Goal: Task Accomplishment & Management: Complete application form

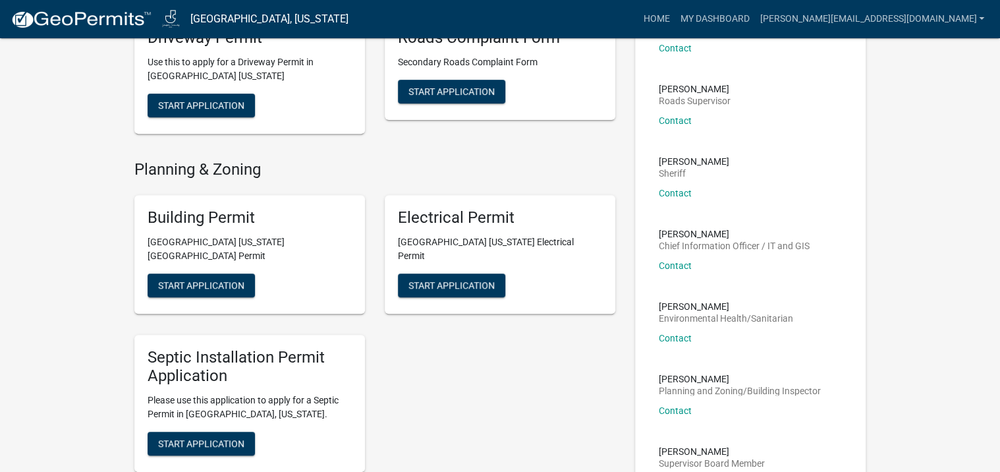
scroll to position [39, 0]
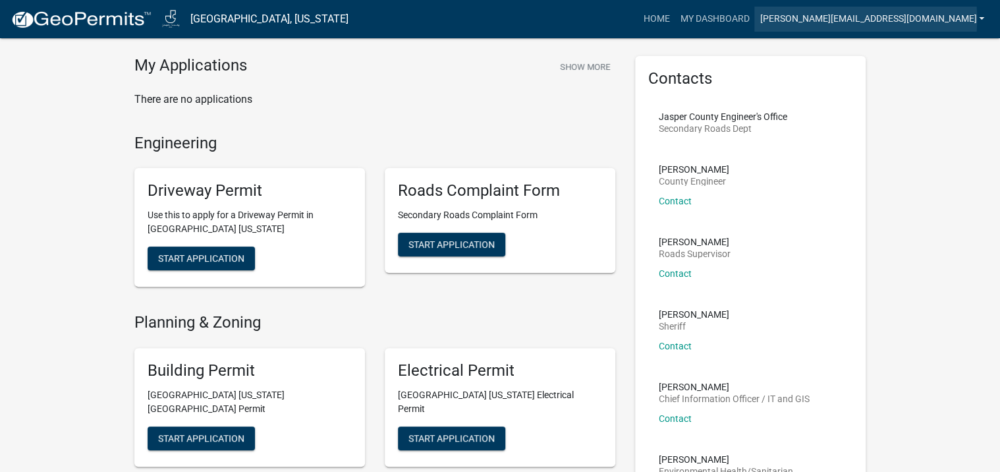
click at [922, 18] on link "[PERSON_NAME][EMAIL_ADDRESS][DOMAIN_NAME]" at bounding box center [871, 19] width 235 height 25
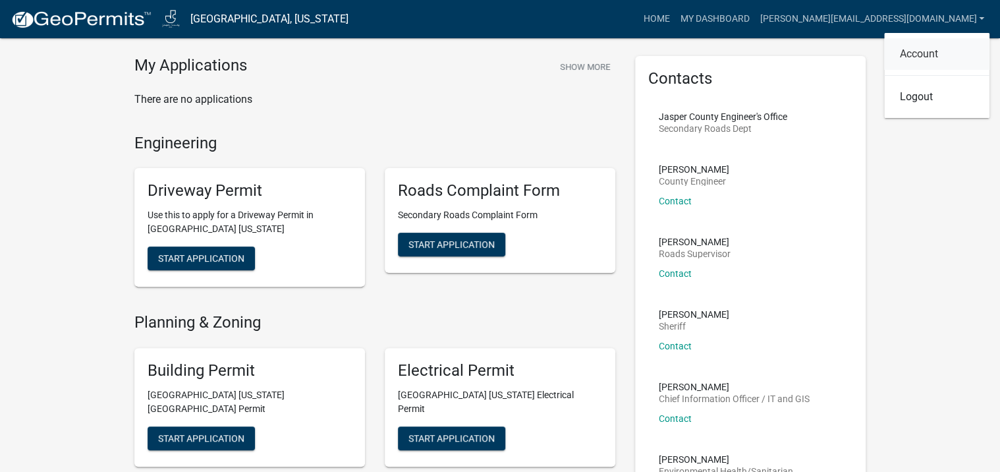
click at [910, 56] on link "Account" at bounding box center [936, 54] width 105 height 32
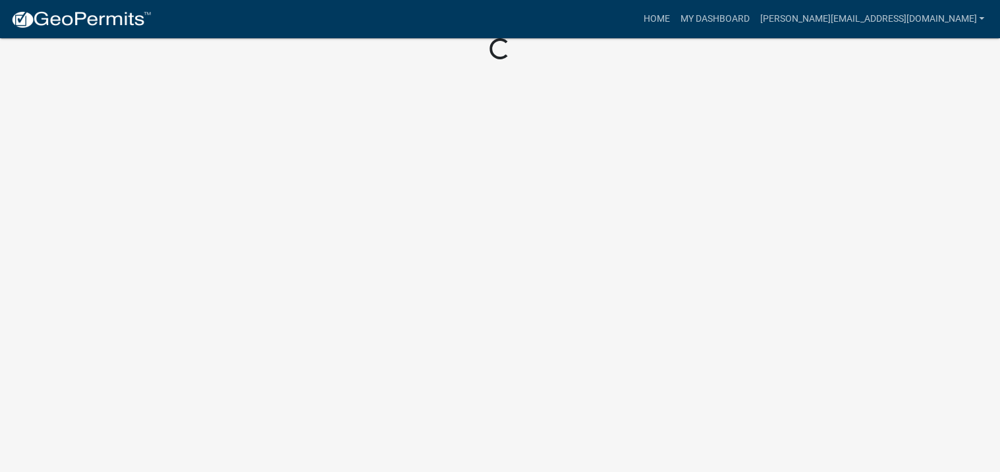
scroll to position [55, 0]
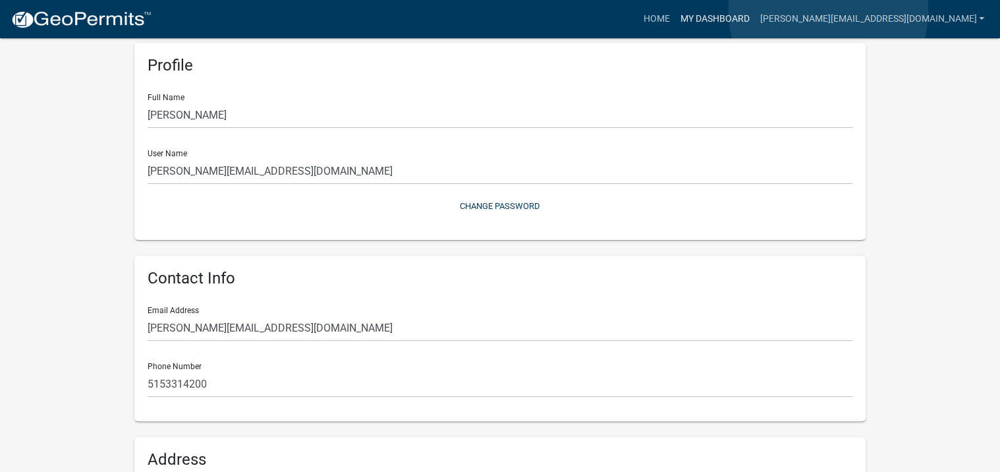
click at [754, 11] on link "My Dashboard" at bounding box center [715, 19] width 80 height 25
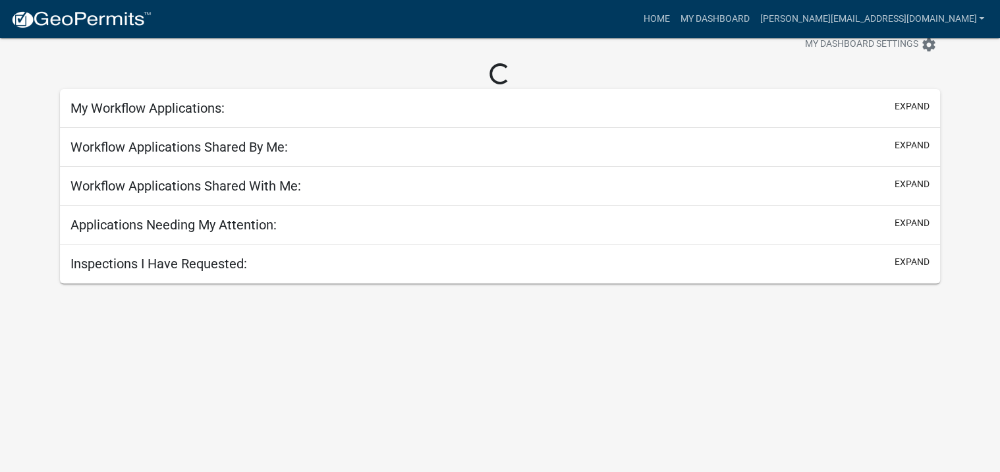
scroll to position [77, 0]
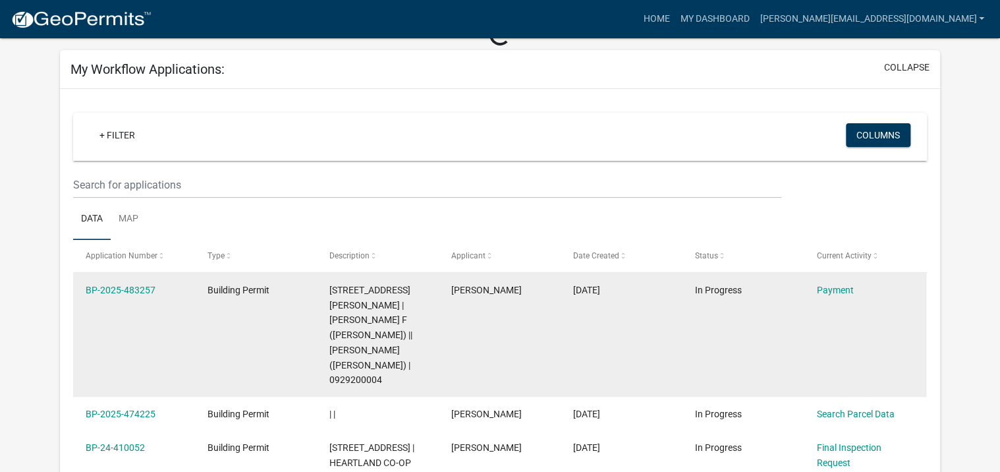
click at [123, 283] on div "BP-2025-483257" at bounding box center [134, 290] width 97 height 15
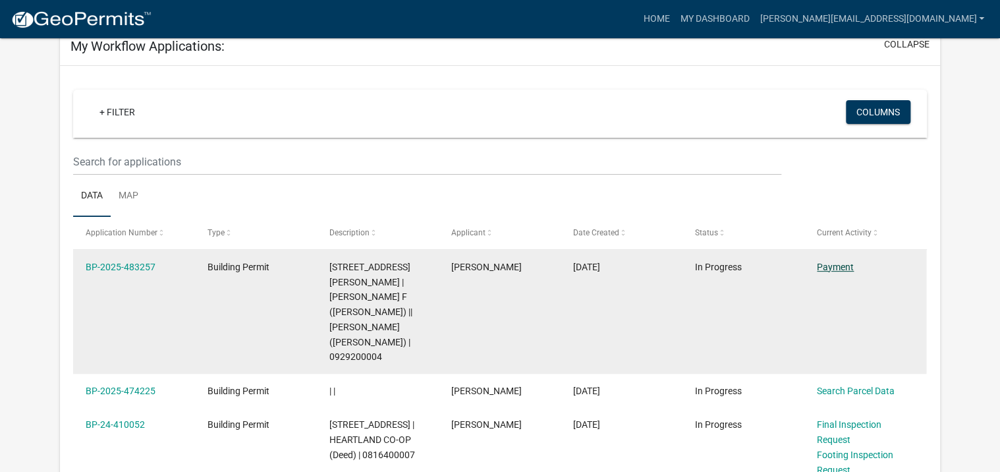
click at [825, 269] on link "Payment" at bounding box center [835, 267] width 37 height 11
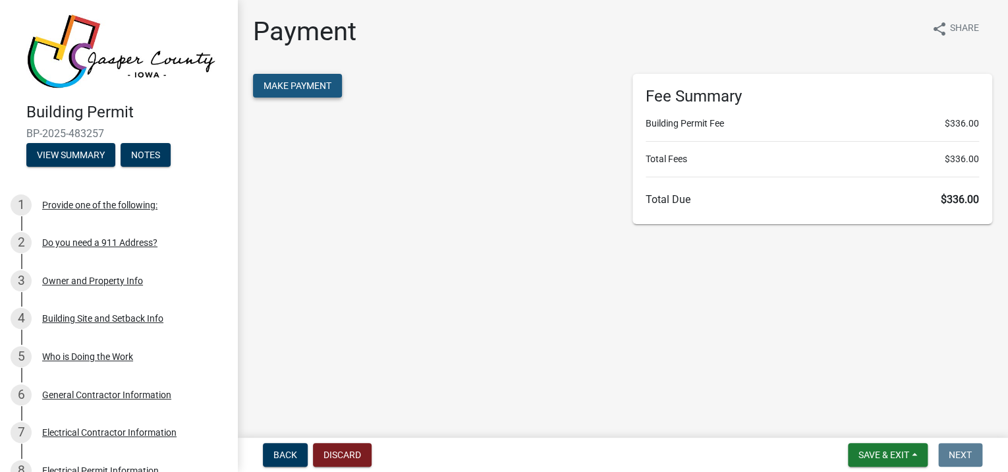
click at [316, 89] on span "Make Payment" at bounding box center [297, 85] width 68 height 11
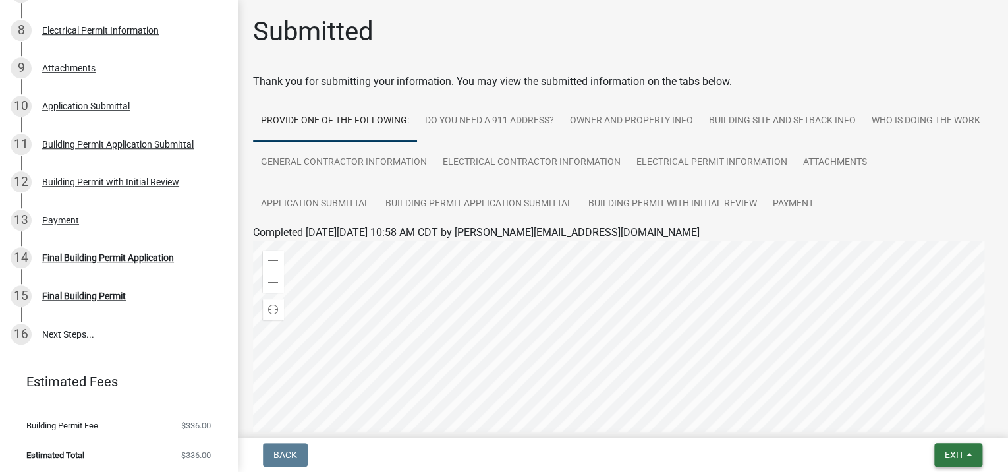
click at [945, 451] on span "Exit" at bounding box center [954, 454] width 19 height 11
click at [904, 422] on button "Save & Exit" at bounding box center [929, 420] width 105 height 32
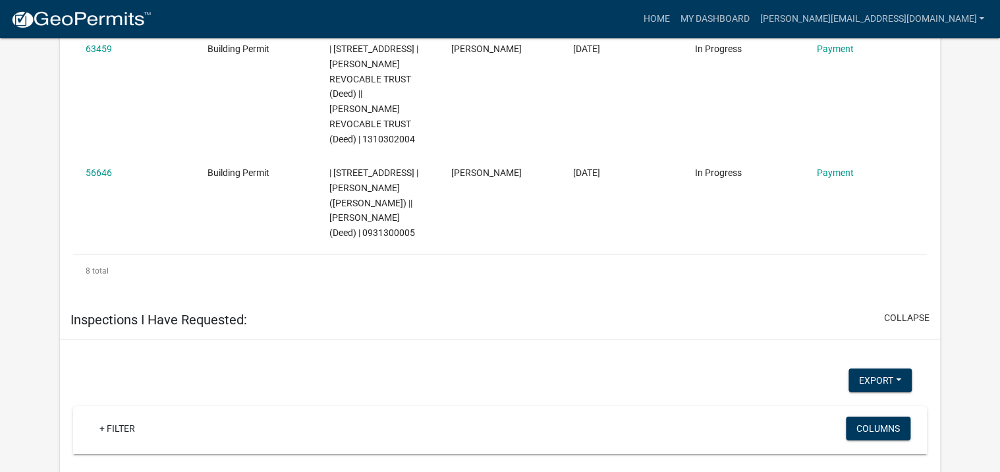
scroll to position [2350, 0]
